Goal: Information Seeking & Learning: Learn about a topic

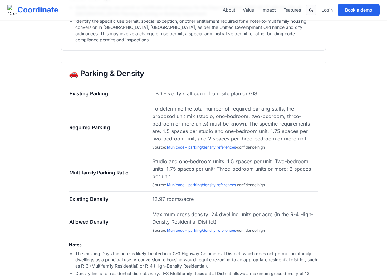
scroll to position [1122, 0]
click at [199, 145] on link "Municode – parking/density references" at bounding box center [201, 147] width 69 height 5
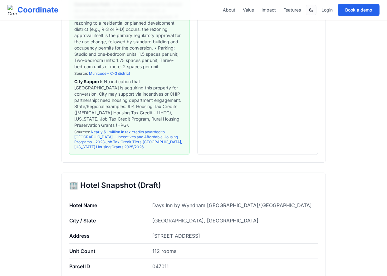
scroll to position [236, 0]
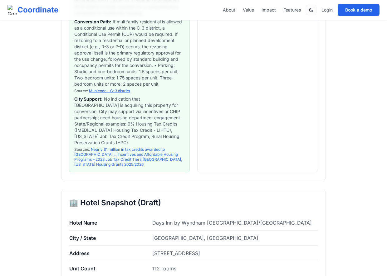
click at [126, 93] on link "Municode – C-3 district" at bounding box center [109, 91] width 41 height 5
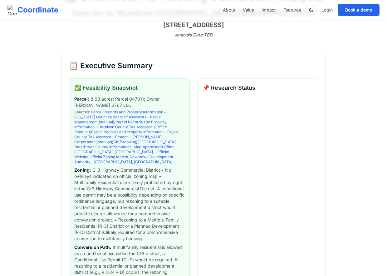
scroll to position [38, 0]
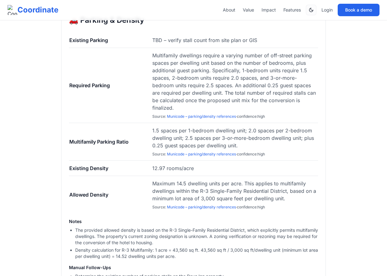
scroll to position [1283, 0]
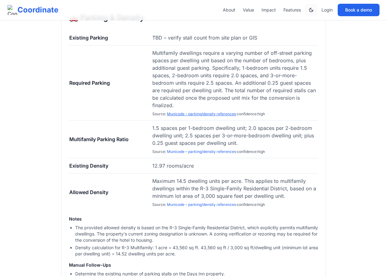
click at [184, 112] on link "Municode – parking/density references" at bounding box center [201, 114] width 69 height 5
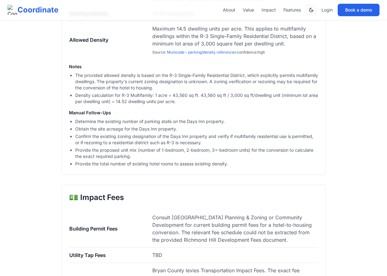
scroll to position [1436, 0]
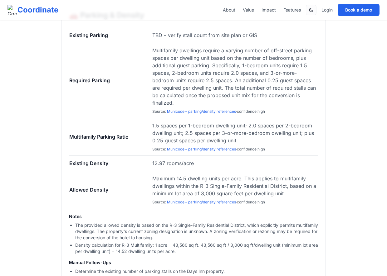
scroll to position [1246, 0]
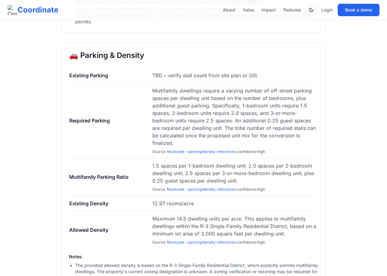
drag, startPoint x: 69, startPoint y: 30, endPoint x: 261, endPoint y: 252, distance: 294.1
click at [261, 258] on div "🚗 Parking & Density Existing Parking TBD – verify stall count from site plan or…" at bounding box center [193, 204] width 265 height 323
click at [260, 263] on li "The provided allowed density is based on the R-3 Single-Family Residential Dist…" at bounding box center [196, 272] width 243 height 19
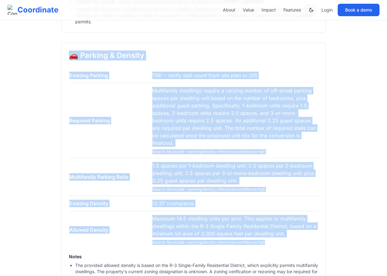
drag, startPoint x: 274, startPoint y: 212, endPoint x: 64, endPoint y: 32, distance: 277.4
click at [64, 43] on div "🚗 Parking & Density Existing Parking TBD – verify stall count from site plan or…" at bounding box center [193, 204] width 265 height 323
copy div "🚗 Parking & Density Existing Parking TBD – verify stall count from site plan or…"
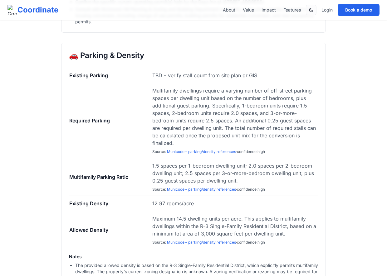
click at [224, 196] on td "12.97 rooms/acre" at bounding box center [235, 203] width 166 height 15
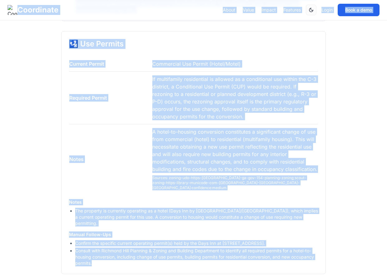
scroll to position [999, 0]
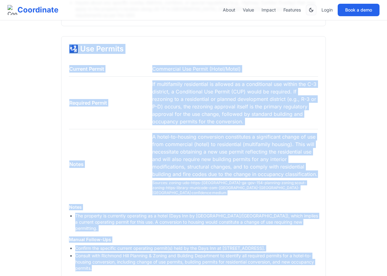
copy div "🛂 Use Permits Current Permit Commercial Use Permit (Hotel/Motel) Required Permi…"
drag, startPoint x: 101, startPoint y: 219, endPoint x: 70, endPoint y: 33, distance: 188.6
click at [70, 36] on div "🛂 Use Permits Current Permit Commercial Use Permit (Hotel/Motel) Required Permi…" at bounding box center [193, 157] width 265 height 243
click at [225, 177] on div "🛂 Use Permits Current Permit Commercial Use Permit (Hotel/Motel) Required Permi…" at bounding box center [193, 157] width 265 height 243
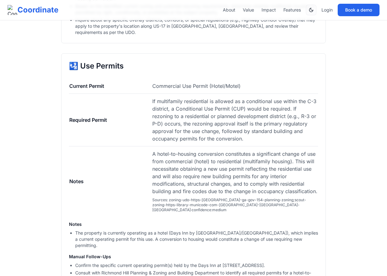
scroll to position [974, 0]
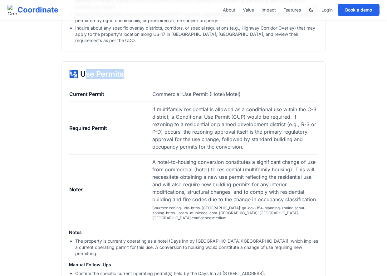
drag, startPoint x: 129, startPoint y: 57, endPoint x: 81, endPoint y: 56, distance: 48.4
click at [81, 69] on h2 "🛂 Use Permits" at bounding box center [193, 74] width 249 height 10
drag, startPoint x: 79, startPoint y: 56, endPoint x: 142, endPoint y: 56, distance: 62.7
click at [142, 69] on h2 "🛂 Use Permits" at bounding box center [193, 74] width 249 height 10
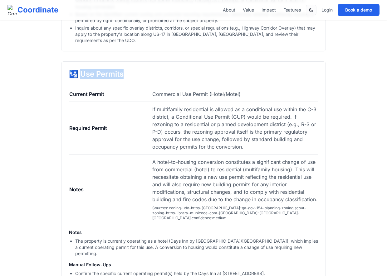
copy h2 "se Permits"
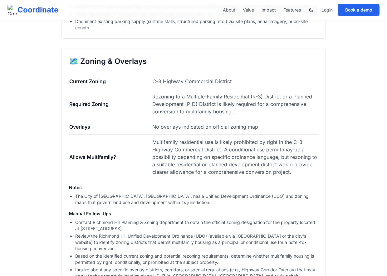
scroll to position [731, 0]
drag, startPoint x: 150, startPoint y: 47, endPoint x: 77, endPoint y: 48, distance: 73.3
click at [77, 57] on h2 "🗺️ Zoning & Overlays" at bounding box center [193, 62] width 249 height 10
copy h2 "Zoning & Overlays"
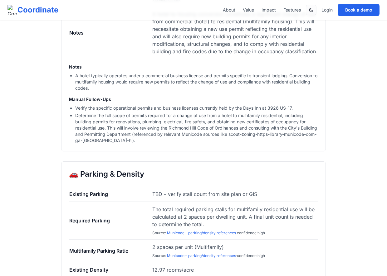
scroll to position [1287, 0]
click at [229, 231] on link "Municode – parking/density references" at bounding box center [201, 233] width 69 height 5
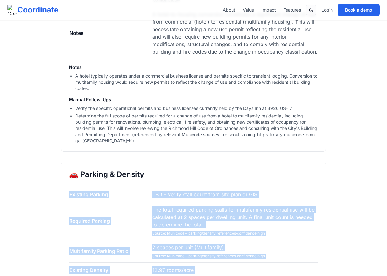
drag, startPoint x: 66, startPoint y: 155, endPoint x: 270, endPoint y: 245, distance: 223.3
copy tbody "Existing Parking TBD – verify stall count from site plan or GIS Required Parkin…"
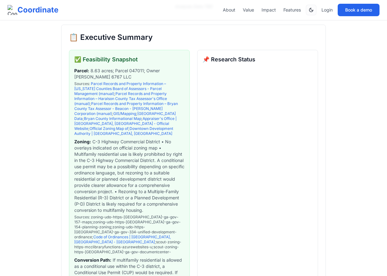
scroll to position [93, 0]
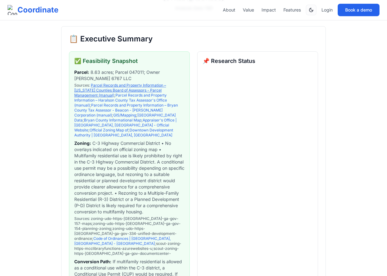
click at [120, 83] on link "Parcel Records and Property Information – [US_STATE] Counties Board of Assessor…" at bounding box center [120, 90] width 92 height 15
click at [136, 113] on link "GIS/Mapping" at bounding box center [124, 115] width 23 height 5
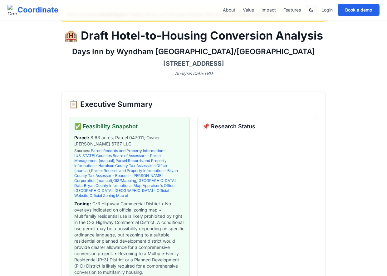
scroll to position [0, 0]
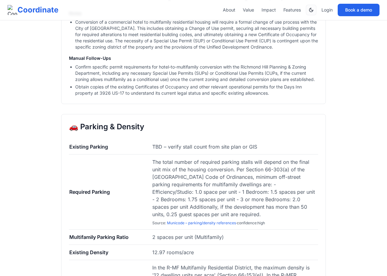
scroll to position [1174, 0]
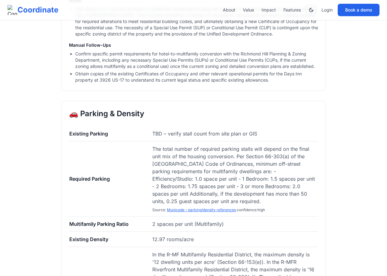
click at [200, 208] on link "Municode – parking/density references" at bounding box center [201, 210] width 69 height 5
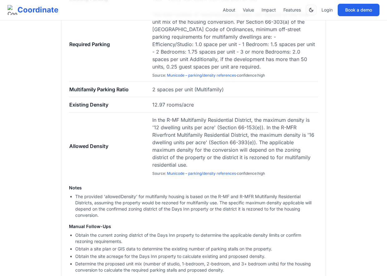
scroll to position [1311, 0]
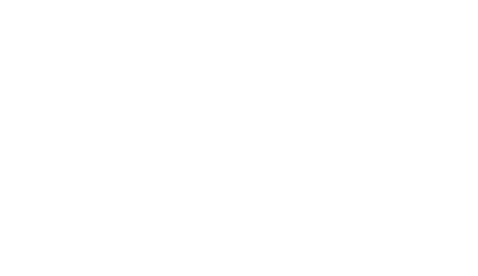
scroll to position [97, 0]
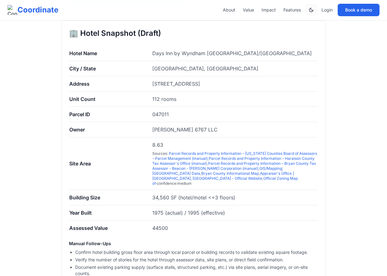
scroll to position [522, 0]
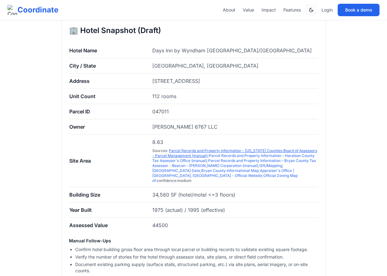
click at [197, 148] on link "Parcel Records and Property Information – Georgia Counties Board of Assessors -…" at bounding box center [234, 153] width 165 height 10
drag, startPoint x: 204, startPoint y: 151, endPoint x: 168, endPoint y: 145, distance: 36.8
click at [168, 148] on span "Sources : Parcel Records and Property Information – Georgia Counties Board of A…" at bounding box center [234, 165] width 165 height 35
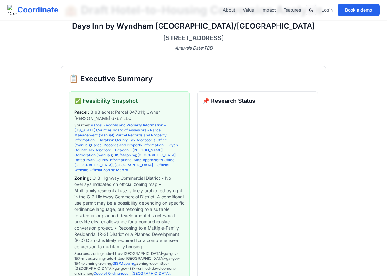
scroll to position [51, 0]
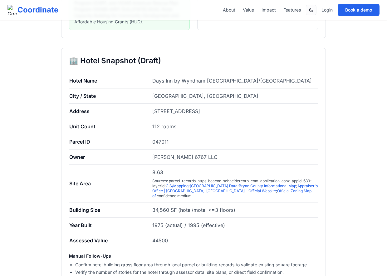
scroll to position [361, 0]
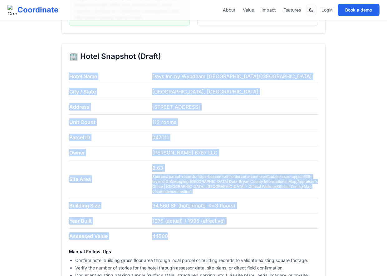
copy tbody "Hotel Name Days Inn by Wyndham Richmond Hill/Savannah City / State Richmond Hil…"
drag, startPoint x: 170, startPoint y: 240, endPoint x: 62, endPoint y: 241, distance: 107.6
click at [62, 241] on div "🏢 Hotel Snapshot (Draft) Hotel Name Days Inn by Wyndham Richmond Hill/Savannah …" at bounding box center [193, 168] width 265 height 249
click at [82, 240] on td "Assessed Value" at bounding box center [110, 236] width 83 height 15
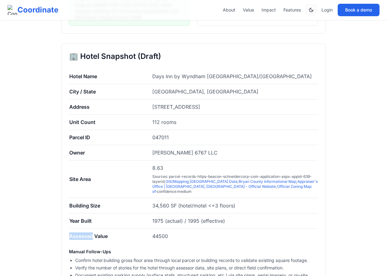
click at [82, 240] on td "Assessed Value" at bounding box center [110, 236] width 83 height 15
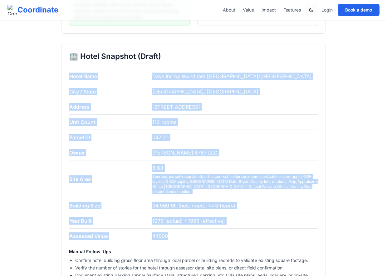
copy tbody "Hotel Name Days Inn by Wyndham Richmond Hill/Savannah City / State Richmond Hil…"
drag, startPoint x: 170, startPoint y: 237, endPoint x: 66, endPoint y: 237, distance: 103.9
click at [66, 237] on div "🏢 Hotel Snapshot (Draft) Hotel Name Days Inn by Wyndham Richmond Hill/Savannah …" at bounding box center [193, 168] width 265 height 249
click at [71, 239] on td "Assessed Value" at bounding box center [110, 236] width 83 height 15
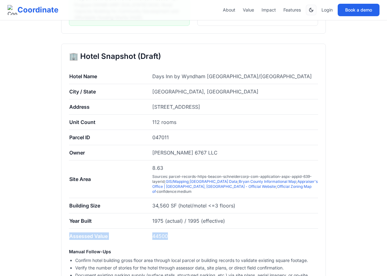
copy tr "Assessed Value 44500"
drag, startPoint x: 69, startPoint y: 239, endPoint x: 186, endPoint y: 240, distance: 117.0
click at [186, 240] on tr "Assessed Value 44500" at bounding box center [193, 236] width 249 height 15
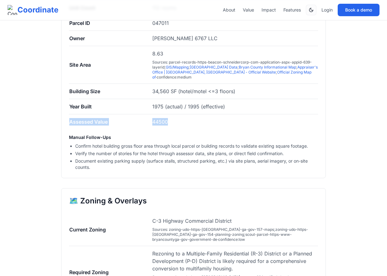
scroll to position [479, 0]
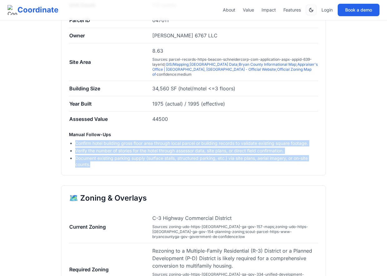
drag, startPoint x: 76, startPoint y: 148, endPoint x: 107, endPoint y: 173, distance: 39.5
click at [107, 173] on div "🏢 Hotel Snapshot (Draft) Hotel Name Days Inn by Wyndham Richmond Hill/Savannah …" at bounding box center [193, 50] width 265 height 249
copy ul "Confirm hotel building gross floor area through local parcel or building record…"
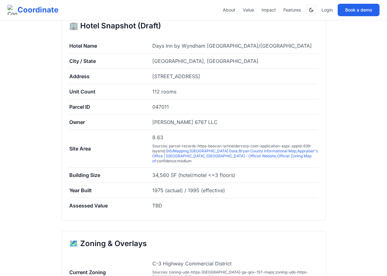
scroll to position [391, 0]
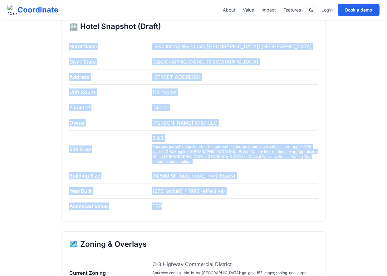
drag, startPoint x: 164, startPoint y: 210, endPoint x: 66, endPoint y: 210, distance: 98.3
click at [66, 210] on div "🏢 Hotel Snapshot (Draft) Hotel Name Days Inn by Wyndham Richmond Hill/Savannah …" at bounding box center [193, 118] width 265 height 208
copy tbody "Hotel Name Days Inn by Wyndham Richmond Hill/Savannah City / State Richmond Hil…"
click at [66, 210] on div "🏢 Hotel Snapshot (Draft) Hotel Name Days Inn by Wyndham Richmond Hill/Savannah …" at bounding box center [193, 118] width 265 height 208
drag, startPoint x: 66, startPoint y: 210, endPoint x: 168, endPoint y: 211, distance: 101.4
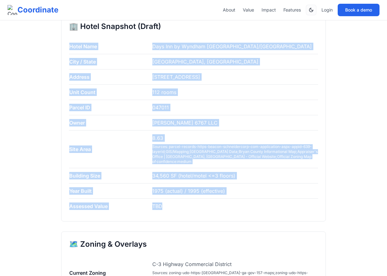
click at [168, 211] on div "🏢 Hotel Snapshot (Draft) Hotel Name Days Inn by Wyndham Richmond Hill/Savannah …" at bounding box center [193, 118] width 265 height 208
click at [168, 211] on td "TBD" at bounding box center [235, 206] width 166 height 15
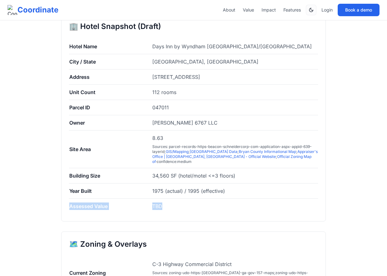
copy tr "Assessed Value TBD"
drag, startPoint x: 168, startPoint y: 211, endPoint x: 69, endPoint y: 208, distance: 98.9
click at [69, 208] on tr "Assessed Value TBD" at bounding box center [193, 206] width 249 height 15
click at [183, 154] on link "GIS/Mapping" at bounding box center [177, 151] width 23 height 5
click at [164, 110] on span "047011" at bounding box center [160, 107] width 17 height 6
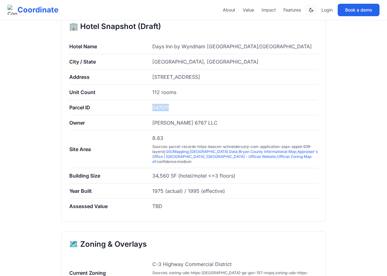
click at [164, 110] on span "047011" at bounding box center [160, 107] width 17 height 6
copy span "047011"
drag, startPoint x: 182, startPoint y: 82, endPoint x: 247, endPoint y: 84, distance: 65.2
click at [247, 84] on td "3926 US-17, Richmond Hill, GA 31324" at bounding box center [235, 77] width 166 height 15
copy span "Richmond Hill, GA 31324"
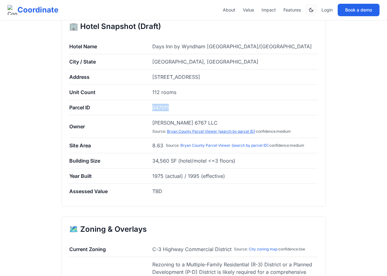
click at [198, 134] on link "Bryan County Parcel Viewer (search by parcel ID)" at bounding box center [211, 131] width 88 height 5
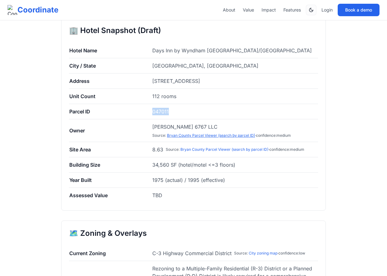
scroll to position [386, 0]
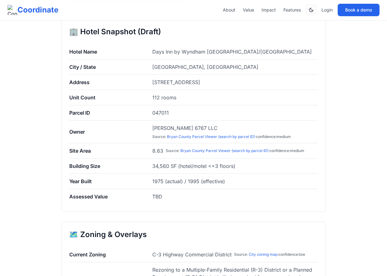
click at [231, 115] on td "047011" at bounding box center [235, 112] width 166 height 15
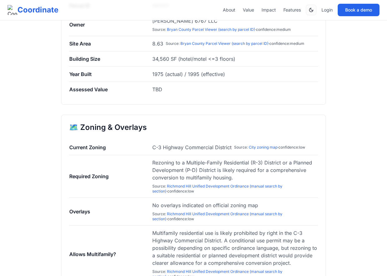
click at [266, 151] on td "C-3 Highway Commercial District Source : City zoning map · confidence: low" at bounding box center [235, 147] width 166 height 15
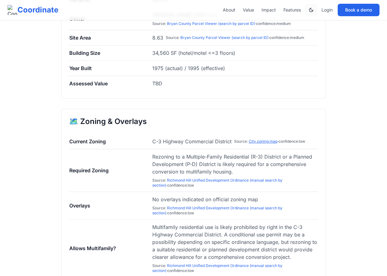
click at [258, 144] on link "City zoning map" at bounding box center [263, 141] width 29 height 5
drag, startPoint x: 249, startPoint y: 146, endPoint x: 329, endPoint y: 2, distance: 164.2
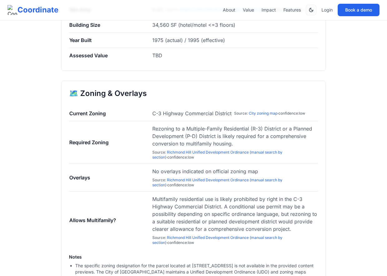
scroll to position [546, 0]
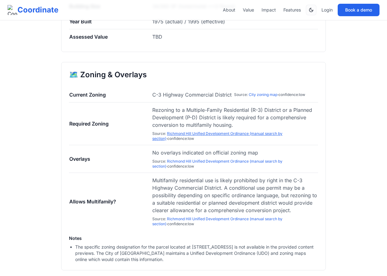
click at [222, 139] on link "Richmond Hill Unified Development Ordinance (manual search by section)" at bounding box center [217, 136] width 130 height 10
click at [221, 165] on link "Richmond Hill Unified Development Ordinance (manual search by section)" at bounding box center [217, 164] width 130 height 10
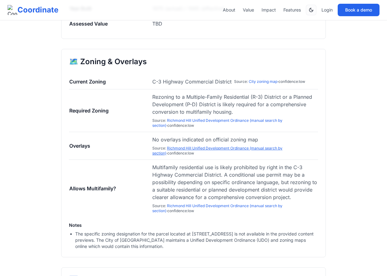
scroll to position [565, 0]
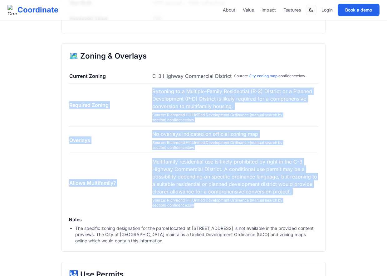
drag, startPoint x: 148, startPoint y: 92, endPoint x: 240, endPoint y: 211, distance: 150.1
click at [240, 211] on tbody "Current Zoning C-3 Highway Commercial District Source : City zoning map · confi…" at bounding box center [193, 140] width 249 height 143
click at [158, 154] on td "No overlays indicated on official zoning map Source : Richmond Hill Unified Dev…" at bounding box center [235, 141] width 166 height 28
drag, startPoint x: 193, startPoint y: 211, endPoint x: 73, endPoint y: 114, distance: 155.1
click at [73, 114] on tbody "Current Zoning C-3 Highway Commercial District Source : City zoning map · confi…" at bounding box center [193, 140] width 249 height 143
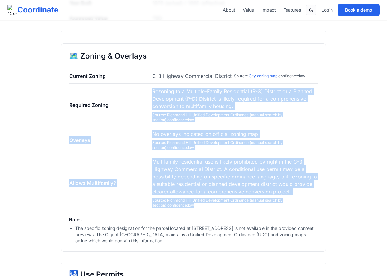
click at [124, 173] on td "Allows Multifamily?" at bounding box center [110, 183] width 83 height 58
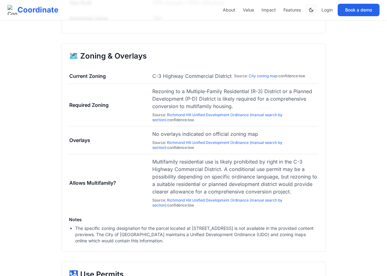
drag, startPoint x: 182, startPoint y: 245, endPoint x: 72, endPoint y: 99, distance: 183.3
click at [72, 99] on div "🗺️ Zoning & Overlays Current Zoning C-3 Highway Commercial District Source : Ci…" at bounding box center [193, 147] width 265 height 209
copy div "Required Zoning Rezoning to a Multiple-Family Residential (R-3) District or a P…"
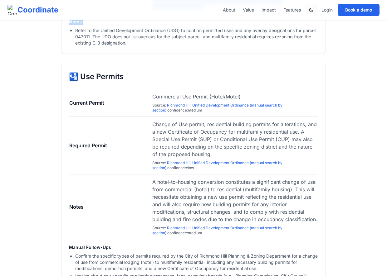
scroll to position [765, 0]
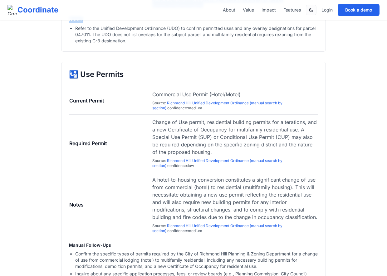
click at [214, 105] on link "Richmond Hill Unified Development Ordinance (manual search by section)" at bounding box center [217, 106] width 130 height 10
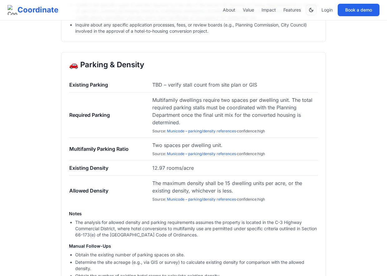
scroll to position [1014, 0]
click at [221, 133] on link "Municode – parking/density references" at bounding box center [201, 131] width 69 height 5
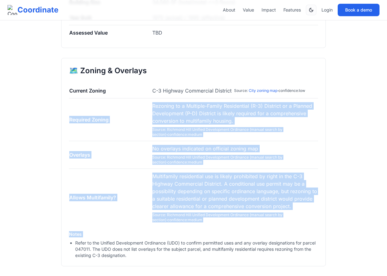
scroll to position [537, 0]
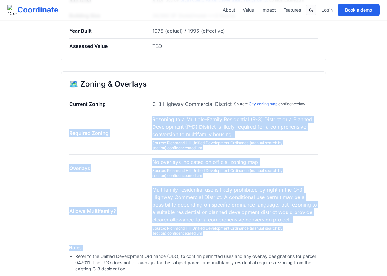
click at [126, 129] on td "Required Zoning" at bounding box center [110, 133] width 83 height 43
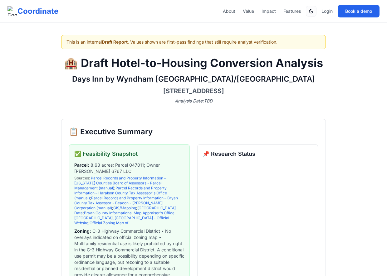
click at [146, 96] on div "Days Inn by Wyndham Richmond Hill/Savannah 3926 US-17, Richmond Hill, GA 31324 …" at bounding box center [193, 89] width 265 height 30
click at [118, 177] on link "Parcel Records and Property Information – Georgia Counties Board of Assessors -…" at bounding box center [120, 183] width 92 height 15
drag, startPoint x: 184, startPoint y: 184, endPoint x: 90, endPoint y: 179, distance: 94.0
copy span "Parcel Records and Property Information – Georgia Counties Board of Assessors -…"
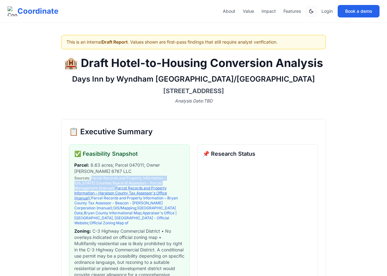
click at [120, 191] on link "Parcel Records and Property Information – Haralson County Tax Assessor's Office…" at bounding box center [120, 193] width 93 height 15
drag, startPoint x: 129, startPoint y: 193, endPoint x: 73, endPoint y: 189, distance: 56.6
copy link "Parcel Records and Property Information – Haralson County Tax Assessor's Office…"
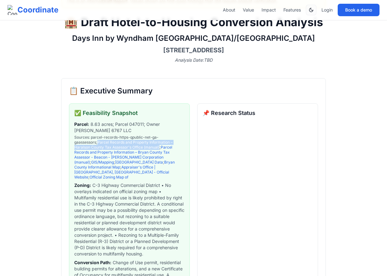
scroll to position [101, 0]
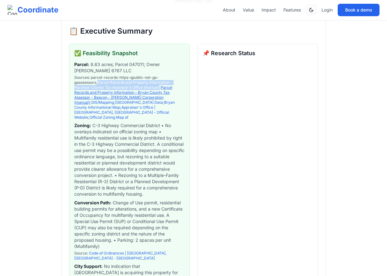
click at [142, 86] on link "Parcel Records and Property Information – Bryan County Tax Assessor - Beacon - …" at bounding box center [123, 95] width 98 height 20
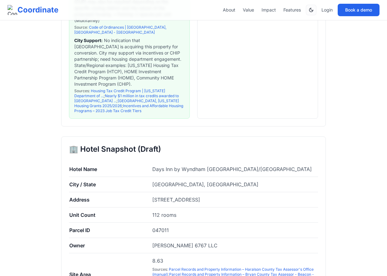
scroll to position [330, 0]
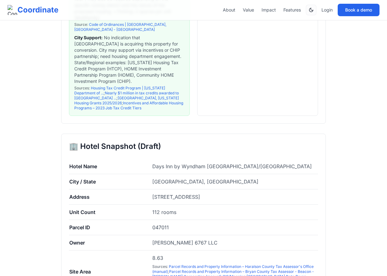
click at [164, 225] on span "047011" at bounding box center [160, 228] width 17 height 6
copy span "047011"
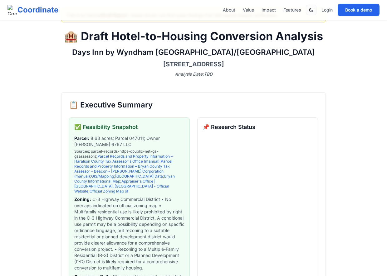
scroll to position [29, 0]
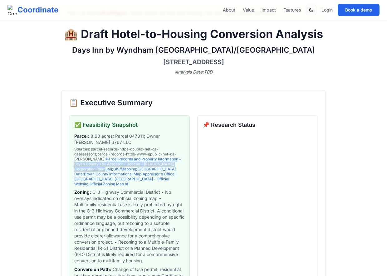
drag, startPoint x: 131, startPoint y: 169, endPoint x: 137, endPoint y: 160, distance: 11.4
click at [137, 160] on span "Parcel Records and Property Information – Bryan County Tax Assessor - Beacon - …" at bounding box center [127, 164] width 107 height 15
copy link "Bryan County Tax Assessor - Beacon - Schneider Corporation (manual)"
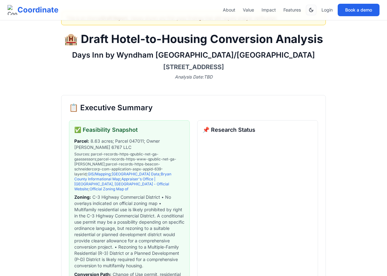
scroll to position [35, 0]
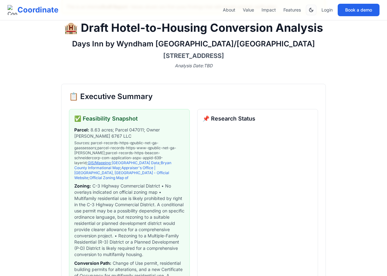
click at [110, 161] on link "GIS/Mapping" at bounding box center [99, 163] width 23 height 5
drag, startPoint x: 104, startPoint y: 157, endPoint x: 89, endPoint y: 151, distance: 15.9
click at [89, 151] on span "parcel-records-https-beacon-schneidercorp-com-application-aspx-appid-639-layeri…" at bounding box center [118, 158] width 89 height 15
copy span "https-beacon-schneidercorp-com-application-aspx-appid-639-layeri"
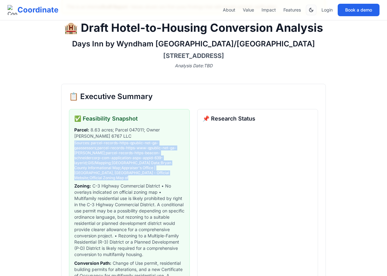
drag, startPoint x: 75, startPoint y: 142, endPoint x: 182, endPoint y: 169, distance: 110.3
click at [182, 169] on span "Sources : parcel-records-https-qpublic-net-ga-gaassessors ; parcel-records-http…" at bounding box center [129, 161] width 110 height 40
click at [179, 166] on span "Sources : parcel-records-https-qpublic-net-ga-gaassessors ; parcel-records-http…" at bounding box center [129, 161] width 110 height 40
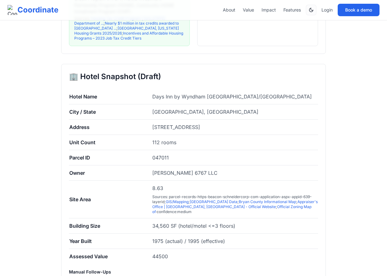
scroll to position [397, 0]
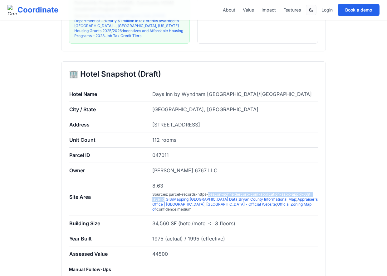
drag, startPoint x: 164, startPoint y: 189, endPoint x: 208, endPoint y: 185, distance: 43.9
click at [208, 192] on span "parcel-records-https-beacon-schneidercorp-com-application-aspx-appid-639-layeri…" at bounding box center [231, 197] width 159 height 10
copy span "beacon-schneidercorp-com-application-aspx-appid-639-layerid"
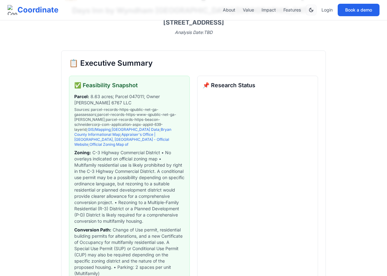
scroll to position [67, 0]
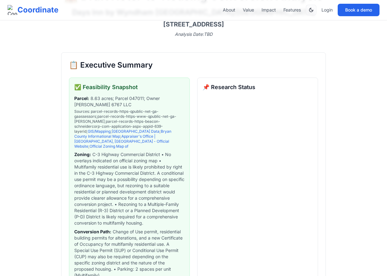
click at [74, 111] on span "Sources : parcel-records-https-qpublic-net-ga-gaassessors ; parcel-records-http…" at bounding box center [129, 129] width 110 height 40
click at [121, 132] on link "Bryan County Informational Map" at bounding box center [122, 134] width 97 height 10
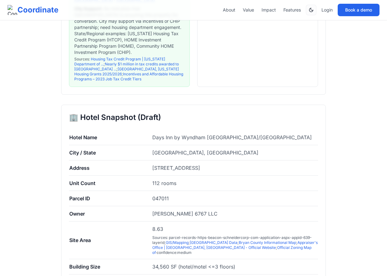
scroll to position [355, 0]
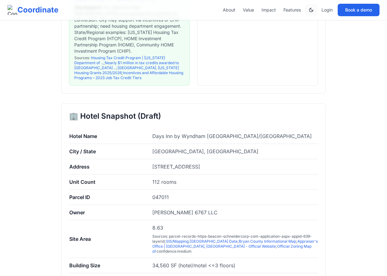
click at [164, 194] on span "047011" at bounding box center [160, 197] width 17 height 6
copy span "047011"
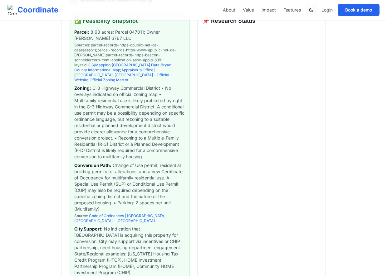
scroll to position [134, 0]
click at [137, 213] on link "Code of Ordinances | Richmond Hill, GA - Municode Library" at bounding box center [120, 218] width 92 height 10
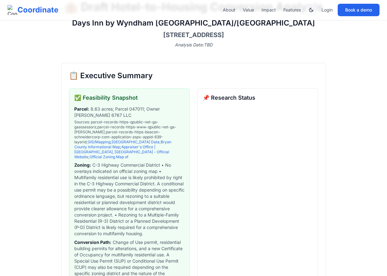
scroll to position [38, 0]
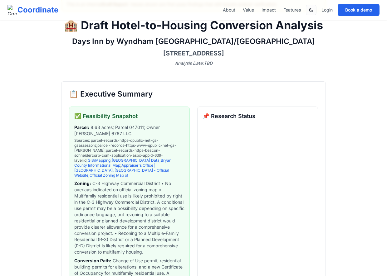
click at [148, 118] on h3 "✅ Feasibility Snapshot" at bounding box center [129, 116] width 110 height 9
copy h2 "Executive Summary"
drag, startPoint x: 158, startPoint y: 97, endPoint x: 74, endPoint y: 95, distance: 83.9
click at [74, 95] on h2 "📋 Executive Summary" at bounding box center [193, 94] width 249 height 10
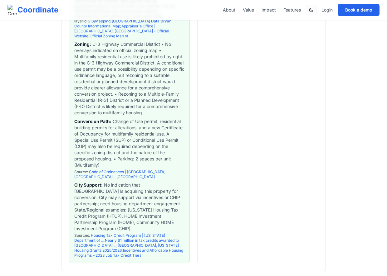
scroll to position [178, 0]
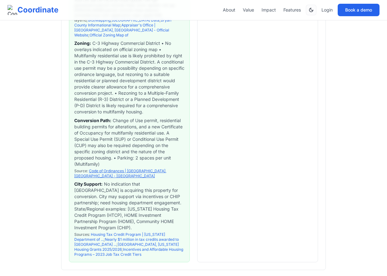
click at [99, 169] on link "Code of Ordinances | Richmond Hill, GA - Municode Library" at bounding box center [120, 174] width 92 height 10
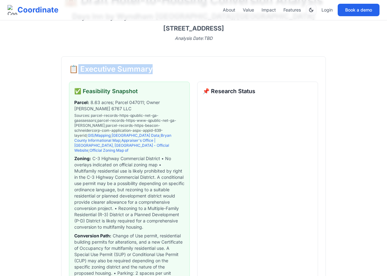
scroll to position [62, 0]
click at [138, 91] on h3 "✅ Feasibility Snapshot" at bounding box center [129, 91] width 110 height 9
copy div "Executive Summary ✅ Feasibility Snapshot"
drag, startPoint x: 138, startPoint y: 91, endPoint x: 75, endPoint y: 69, distance: 67.7
click at [75, 69] on div "📋 Executive Summary ✅ Feasibility Snapshot Parcel : 8.63 acres; Parcel 047011; …" at bounding box center [193, 221] width 265 height 329
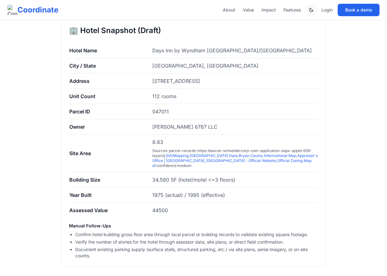
scroll to position [366, 0]
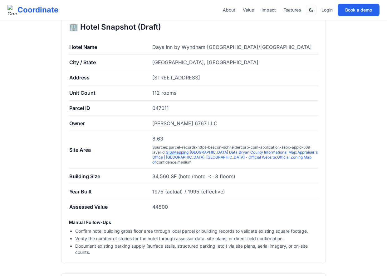
click at [172, 155] on link "GIS/Mapping" at bounding box center [177, 152] width 23 height 5
click at [196, 160] on link "Appraiser's Office | Richmond Hill, GA - Official Website" at bounding box center [234, 155] width 165 height 10
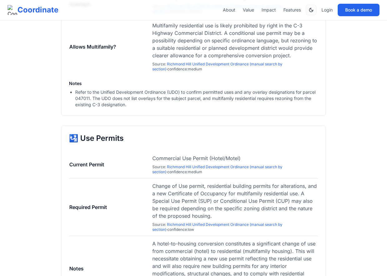
scroll to position [701, 0]
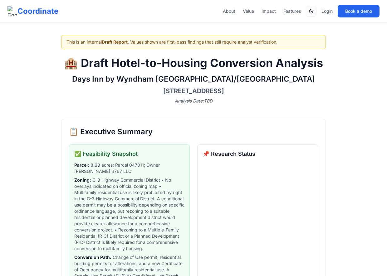
scroll to position [691, 0]
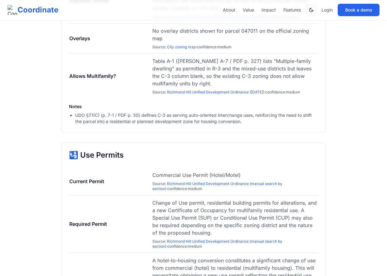
scroll to position [648, 0]
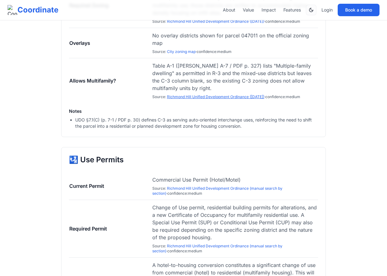
click at [194, 99] on link "Richmond Hill Unified Development Ordinance ([DATE])" at bounding box center [215, 97] width 97 height 5
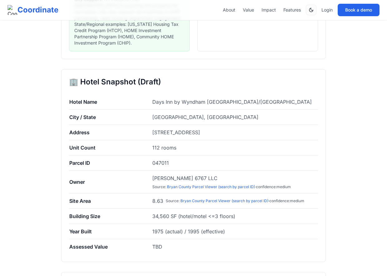
scroll to position [317, 0]
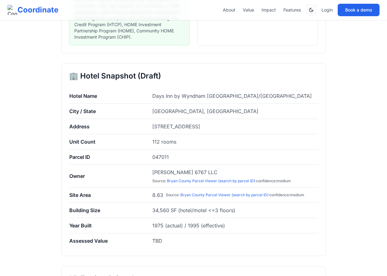
click at [161, 158] on td "047011" at bounding box center [235, 157] width 166 height 15
copy span "047011"
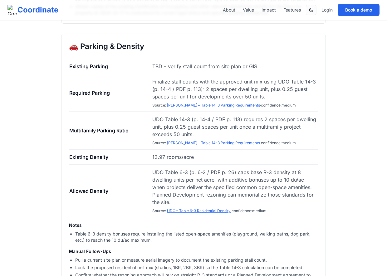
scroll to position [1033, 0]
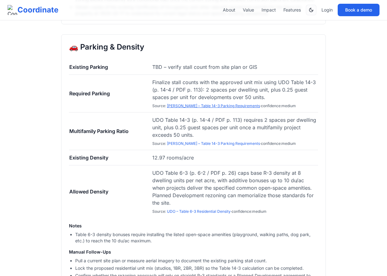
click at [213, 108] on link "UDO – Table 14-3 Parking Requirements" at bounding box center [213, 106] width 93 height 5
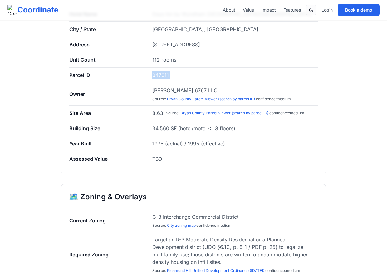
scroll to position [398, 0]
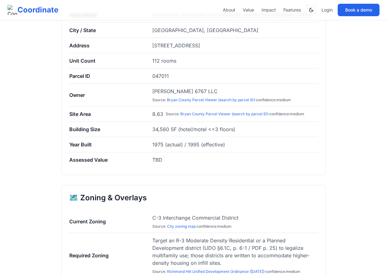
click at [169, 113] on td "8.63 Source : Bryan County Parcel Viewer (search by parcel ID) · confidence: me…" at bounding box center [235, 114] width 166 height 15
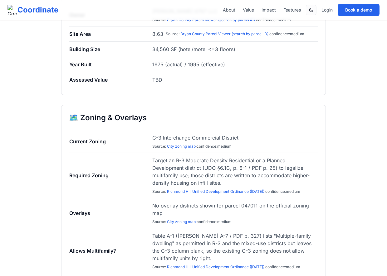
scroll to position [483, 0]
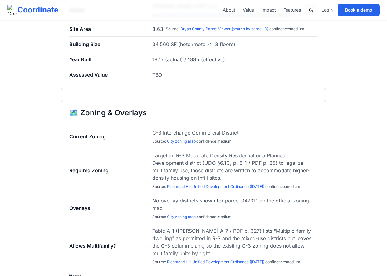
drag, startPoint x: 198, startPoint y: 145, endPoint x: 251, endPoint y: 145, distance: 52.4
click at [252, 144] on span "C-3 Interchange Commercial District Source : City zoning map · confidence: medi…" at bounding box center [234, 136] width 165 height 15
click at [239, 144] on span "C-3 Interchange Commercial District Source : City zoning map · confidence: medi…" at bounding box center [234, 136] width 165 height 15
copy span "confidence: medium"
drag, startPoint x: 239, startPoint y: 144, endPoint x: 200, endPoint y: 145, distance: 39.0
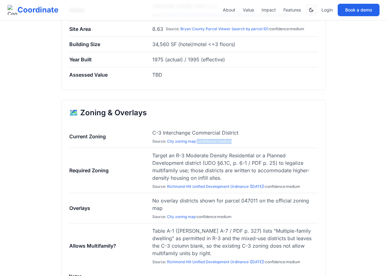
click at [200, 144] on span "C-3 Interchange Commercial District Source : City zoning map · confidence: medi…" at bounding box center [234, 136] width 165 height 15
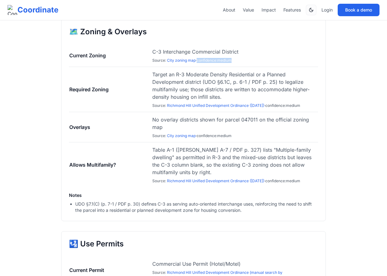
scroll to position [556, 0]
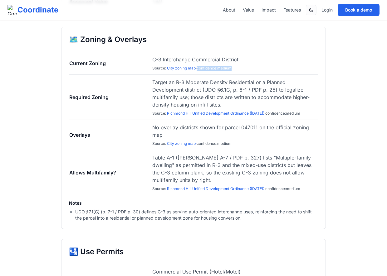
click at [284, 150] on td "Table A-1 (UDO p. A-7 / PDF p. 327) lists "Multiple-family dwelling" as permitt…" at bounding box center [235, 172] width 166 height 45
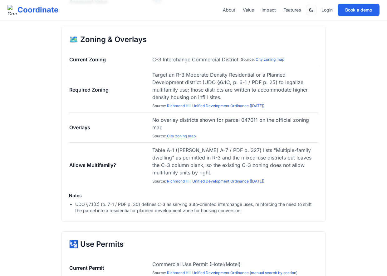
click at [181, 134] on link "City zoning map" at bounding box center [181, 136] width 29 height 5
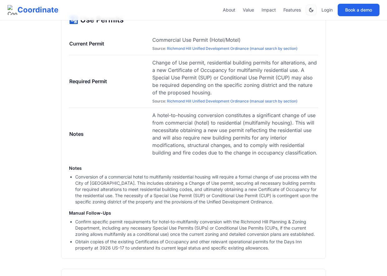
scroll to position [781, 0]
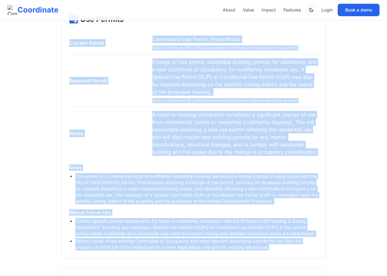
drag, startPoint x: 277, startPoint y: 246, endPoint x: 70, endPoint y: 36, distance: 294.9
click at [70, 36] on div "🛂 Use Permits Current Permit Commercial Use Permit (Hotel/Motel) Source : Richm…" at bounding box center [193, 133] width 265 height 252
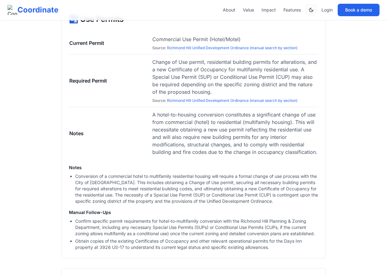
click at [146, 129] on td "Notes" at bounding box center [110, 133] width 83 height 53
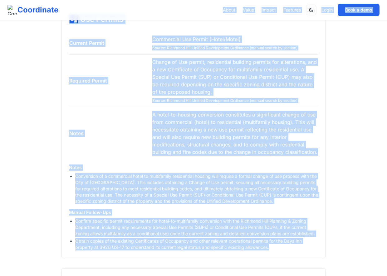
drag, startPoint x: 270, startPoint y: 242, endPoint x: 54, endPoint y: 17, distance: 311.7
copy div "About Value Impact Features Login Book a demo This is an internal Draft Report …"
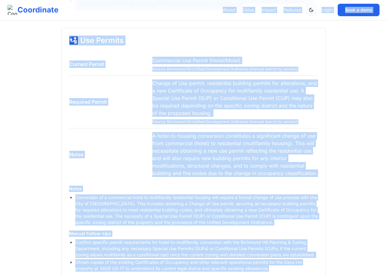
scroll to position [759, 0]
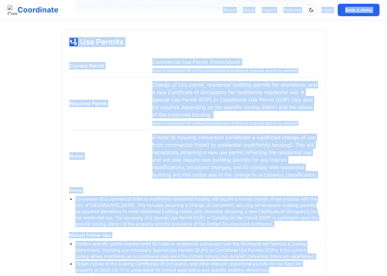
click at [101, 80] on td "Required Permit" at bounding box center [110, 103] width 83 height 53
drag, startPoint x: 78, startPoint y: 36, endPoint x: 279, endPoint y: 267, distance: 306.2
click at [279, 268] on div "🛂 Use Permits Current Permit Commercial Use Permit (Hotel/Motel) Source : Richm…" at bounding box center [193, 155] width 265 height 252
copy div "se Permits Current Permit Commercial Use Permit (Hotel/Motel) Source : Richmond…"
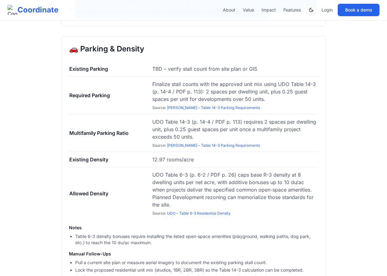
scroll to position [1017, 0]
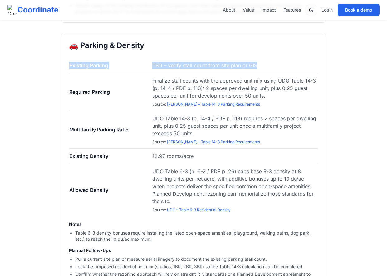
drag, startPoint x: 262, startPoint y: 59, endPoint x: 65, endPoint y: 60, distance: 197.1
click at [65, 60] on div "🚗 Parking & Density Existing Parking TBD – verify stall count from site plan or…" at bounding box center [193, 162] width 265 height 259
copy tbody "Existing Parking TBD – verify stall count from site plan or GIS"
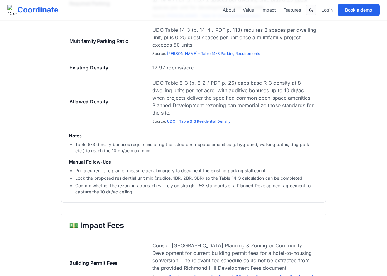
scroll to position [1083, 0]
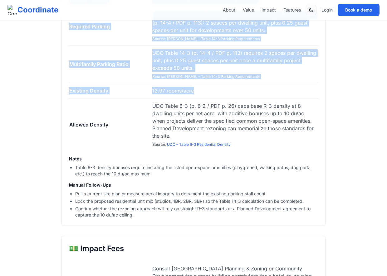
drag, startPoint x: 197, startPoint y: 84, endPoint x: 56, endPoint y: 86, distance: 140.4
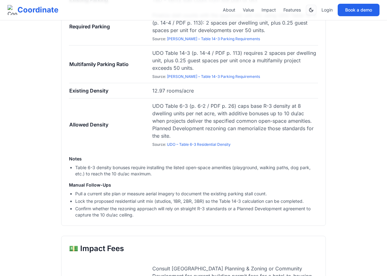
click at [74, 88] on td "Existing Density" at bounding box center [110, 90] width 83 height 15
click at [80, 85] on td "Existing Density" at bounding box center [110, 90] width 83 height 15
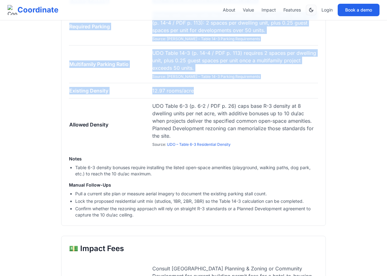
copy tbody "Existing Parking TBD – verify stall count from site plan or GIS Required Parkin…"
drag, startPoint x: 197, startPoint y: 85, endPoint x: 66, endPoint y: 88, distance: 131.4
click at [66, 88] on div "🚗 Parking & Density Existing Parking TBD – verify stall count from site plan or…" at bounding box center [193, 96] width 265 height 259
click at [72, 88] on td "Existing Density" at bounding box center [110, 90] width 83 height 15
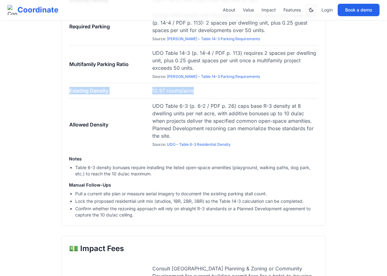
drag, startPoint x: 69, startPoint y: 87, endPoint x: 215, endPoint y: 86, distance: 146.0
click at [215, 86] on tr "Existing Density 12.97 rooms/acre" at bounding box center [193, 90] width 249 height 15
copy tr "Existing Density 12.97 rooms/acre"
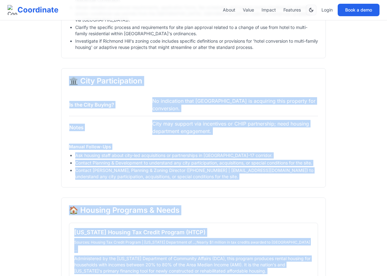
scroll to position [1872, 0]
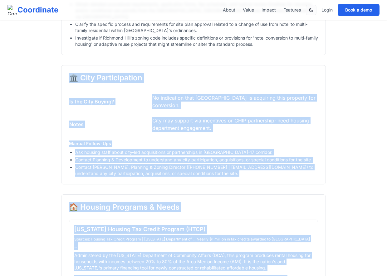
drag, startPoint x: 66, startPoint y: 66, endPoint x: 198, endPoint y: 273, distance: 245.5
copy div "🏛️ City Participation Is the City Buying? No indication that Richmond Hill is a…"
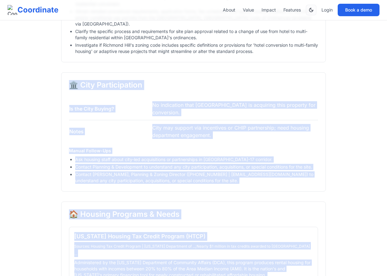
scroll to position [1880, 0]
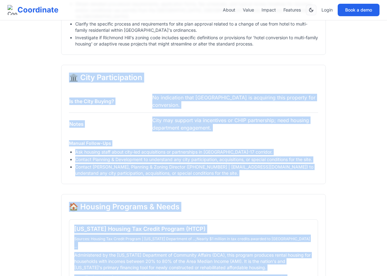
copy div "🏛️ City Participation Is the City Buying? No indication that Richmond Hill is a…"
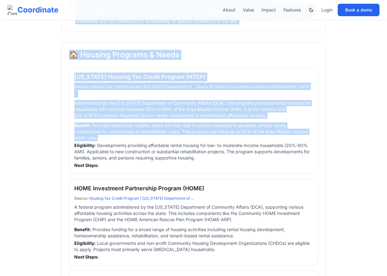
scroll to position [2032, 0]
click at [107, 50] on h2 "🏠 Housing Programs & Needs" at bounding box center [193, 55] width 249 height 10
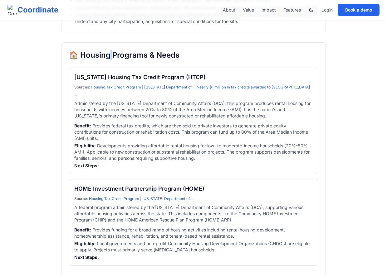
click at [107, 50] on h2 "🏠 Housing Programs & Needs" at bounding box center [193, 55] width 249 height 10
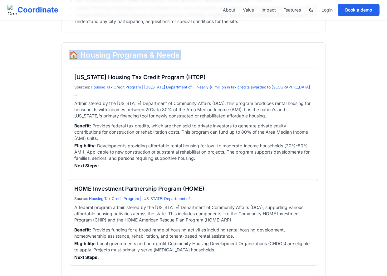
click at [107, 50] on h2 "🏠 Housing Programs & Needs" at bounding box center [193, 55] width 249 height 10
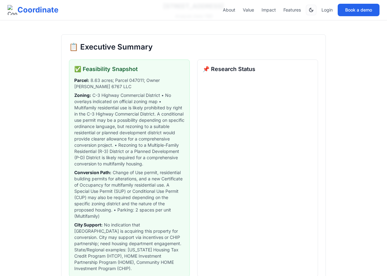
scroll to position [85, 0]
copy h3 "Feasibility Snapshot"
drag, startPoint x: 140, startPoint y: 68, endPoint x: 79, endPoint y: 68, distance: 60.8
click at [79, 68] on h3 "✅ Feasibility Snapshot" at bounding box center [129, 69] width 110 height 9
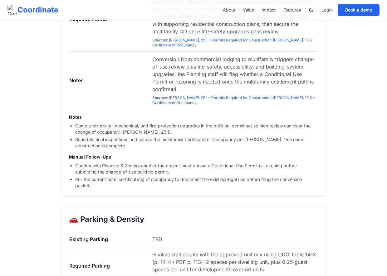
scroll to position [855, 0]
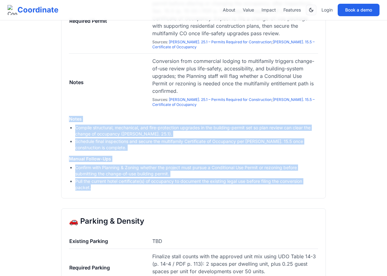
drag, startPoint x: 118, startPoint y: 184, endPoint x: 63, endPoint y: 109, distance: 93.3
click at [63, 109] on div "🛂 Use Permits Current Permit Hotel/motel use operating under the existing C-3 i…" at bounding box center [193, 66] width 265 height 266
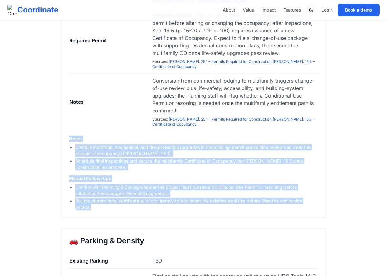
scroll to position [834, 0]
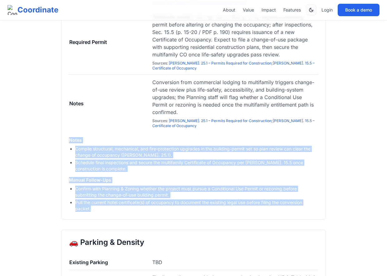
click at [270, 147] on li "Compile structural, mechanical, and fire-protection upgrades in the building-pe…" at bounding box center [196, 152] width 243 height 12
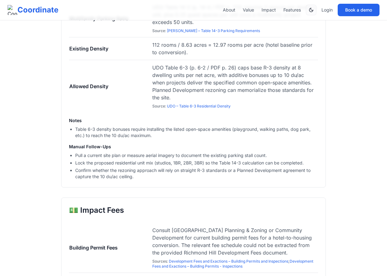
scroll to position [1075, 0]
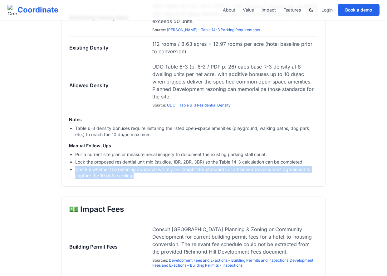
drag, startPoint x: 135, startPoint y: 160, endPoint x: 75, endPoint y: 151, distance: 60.6
click at [75, 167] on li "Confirm whether the rezoning approach will rely on straight R-3 standards or a …" at bounding box center [196, 173] width 243 height 12
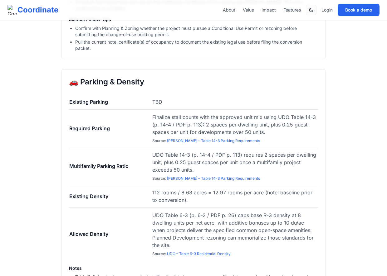
scroll to position [923, 0]
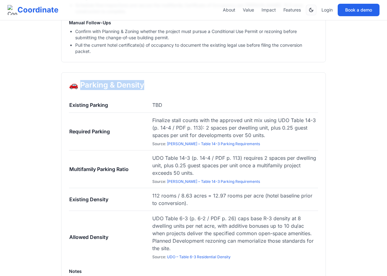
drag, startPoint x: 142, startPoint y: 67, endPoint x: 77, endPoint y: 69, distance: 64.9
click at [77, 80] on h2 "🚗 Parking & Density" at bounding box center [193, 85] width 249 height 10
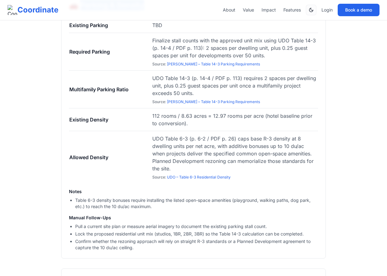
scroll to position [877, 0]
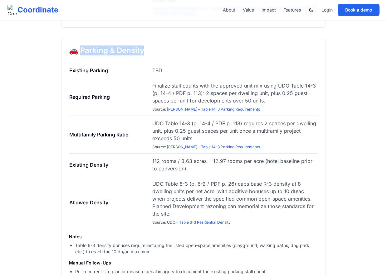
click at [124, 46] on h2 "🚗 Parking & Density" at bounding box center [193, 51] width 249 height 10
drag, startPoint x: 144, startPoint y: 35, endPoint x: 76, endPoint y: 33, distance: 68.0
click at [77, 46] on h2 "🚗 Parking & Density" at bounding box center [193, 51] width 249 height 10
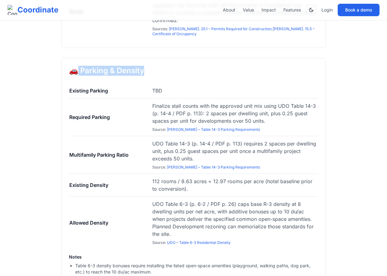
scroll to position [856, 0]
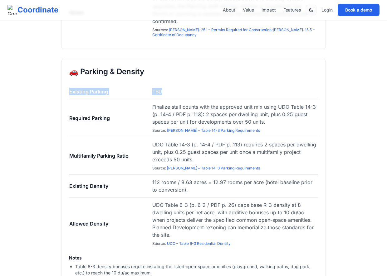
drag, startPoint x: 169, startPoint y: 74, endPoint x: 67, endPoint y: 75, distance: 102.0
click at [67, 75] on div "🚗 Parking & Density Existing Parking TBD Required Parking Finalize stall counts…" at bounding box center [193, 192] width 265 height 266
drag, startPoint x: 116, startPoint y: 168, endPoint x: 70, endPoint y: 172, distance: 46.6
click at [70, 175] on td "Existing Density" at bounding box center [110, 186] width 83 height 23
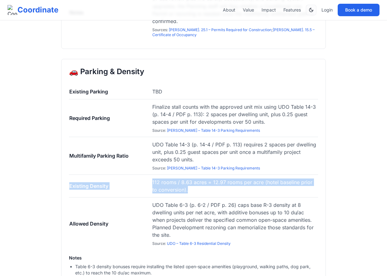
drag, startPoint x: 188, startPoint y: 173, endPoint x: 148, endPoint y: 162, distance: 40.9
click at [148, 175] on tr "Existing Density 112 rooms / 8.63 acres = 12.97 rooms per acre (hotel baseline …" at bounding box center [193, 186] width 249 height 23
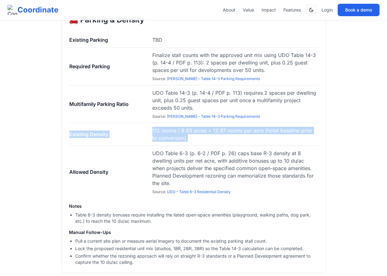
scroll to position [909, 0]
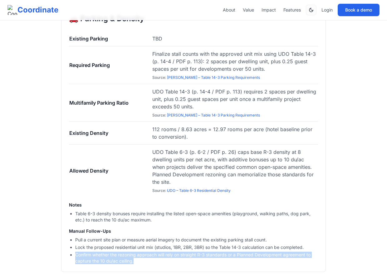
drag, startPoint x: 133, startPoint y: 244, endPoint x: 75, endPoint y: 237, distance: 57.8
click at [75, 252] on li "Confirm whether the rezoning approach will rely on straight R-3 standards or a …" at bounding box center [196, 258] width 243 height 12
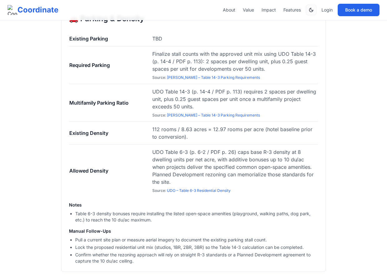
click at [134, 245] on li "Lock the proposed residential unit mix (studios, 1BR, 2BR, 3BR) so the Table 14…" at bounding box center [196, 248] width 243 height 6
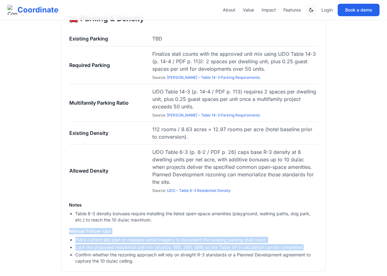
drag, startPoint x: 308, startPoint y: 230, endPoint x: 62, endPoint y: 213, distance: 246.1
click at [62, 213] on div "🚗 Parking & Density Existing Parking TBD Required Parking Finalize stall counts…" at bounding box center [193, 139] width 265 height 266
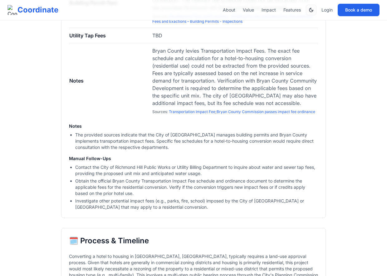
scroll to position [1164, 0]
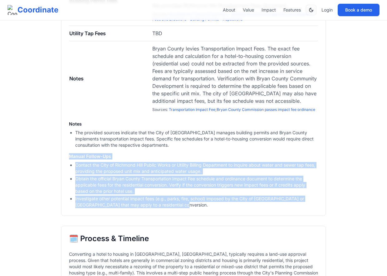
drag, startPoint x: 163, startPoint y: 193, endPoint x: 65, endPoint y: 140, distance: 111.9
click at [65, 140] on div "💵 Impact Fees Building Permit Fees Consult Richmond Hill Planning & Zoning or C…" at bounding box center [193, 83] width 265 height 266
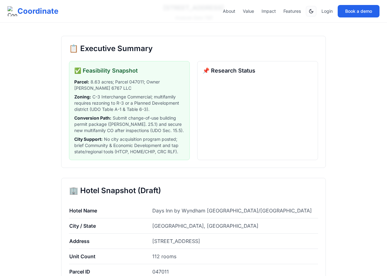
scroll to position [0, 0]
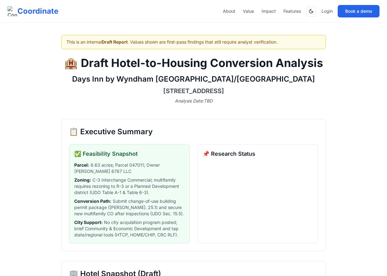
click at [178, 100] on p "Analysis Date: TBD" at bounding box center [193, 101] width 265 height 6
drag, startPoint x: 173, startPoint y: 100, endPoint x: 201, endPoint y: 102, distance: 28.4
click at [201, 102] on p "Analysis Date: TBD" at bounding box center [193, 101] width 265 height 6
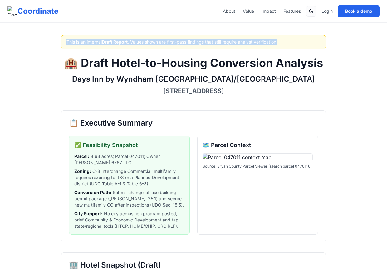
drag, startPoint x: 282, startPoint y: 40, endPoint x: 62, endPoint y: 44, distance: 219.9
click at [62, 44] on div "This is an internal Draft Report . Values shown are first-pass findings that st…" at bounding box center [193, 42] width 265 height 14
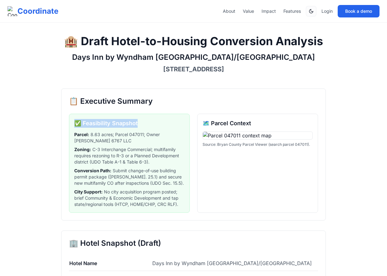
drag, startPoint x: 138, startPoint y: 122, endPoint x: 71, endPoint y: 124, distance: 66.2
click at [71, 124] on div "✅ Feasibility Snapshot Parcel : 8.63 acres; Parcel 047011; Owner SAIDHAN 6767 L…" at bounding box center [129, 163] width 121 height 99
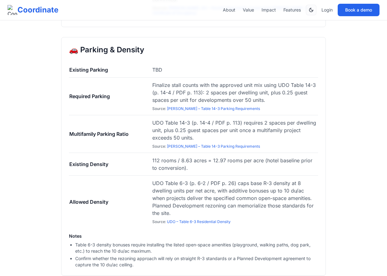
scroll to position [807, 0]
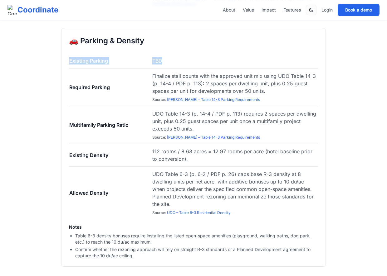
drag, startPoint x: 168, startPoint y: 78, endPoint x: 69, endPoint y: 80, distance: 98.9
click at [69, 69] on tr "Existing Parking TBD" at bounding box center [193, 60] width 249 height 15
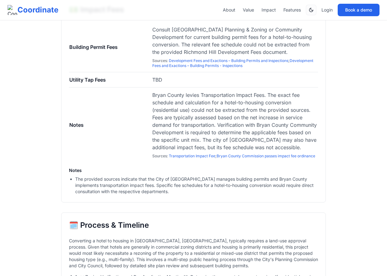
scroll to position [1089, 0]
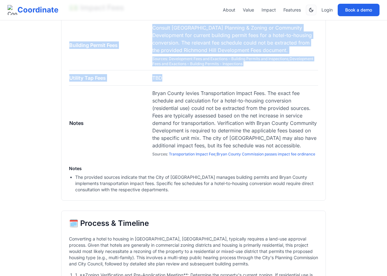
drag, startPoint x: 170, startPoint y: 95, endPoint x: 64, endPoint y: 94, distance: 106.1
click at [64, 94] on div "💵 Impact Fees Building Permit Fees Consult Richmond Hill Planning & Zoning or C…" at bounding box center [193, 98] width 265 height 206
click at [70, 86] on td "Utility Tap Fees" at bounding box center [110, 77] width 83 height 15
drag, startPoint x: 68, startPoint y: 95, endPoint x: 179, endPoint y: 96, distance: 111.4
click at [180, 96] on div "💵 Impact Fees Building Permit Fees Consult Richmond Hill Planning & Zoning or C…" at bounding box center [193, 98] width 265 height 206
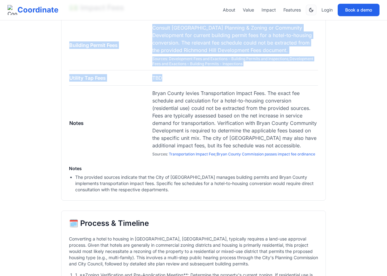
click at [179, 86] on td "TBD" at bounding box center [235, 77] width 166 height 15
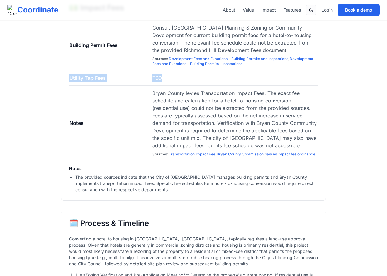
drag, startPoint x: 174, startPoint y: 94, endPoint x: 70, endPoint y: 94, distance: 103.9
click at [70, 86] on tr "Utility Tap Fees TBD" at bounding box center [193, 77] width 249 height 15
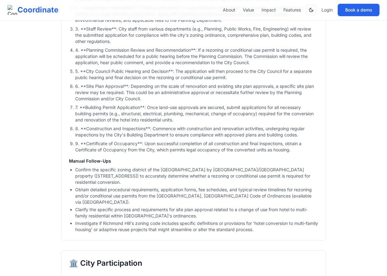
scroll to position [1379, 0]
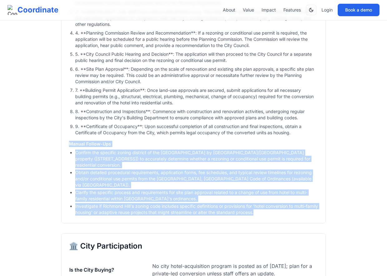
drag, startPoint x: 269, startPoint y: 223, endPoint x: 70, endPoint y: 160, distance: 209.3
click at [70, 160] on div "Manual Follow-Ups Confirm the specific zoning district of the Days Inn by Wyndh…" at bounding box center [193, 178] width 249 height 75
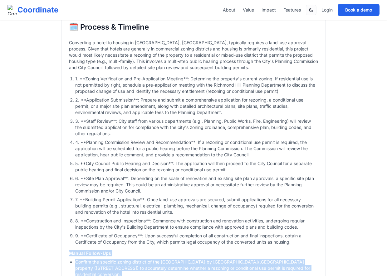
scroll to position [1295, 0]
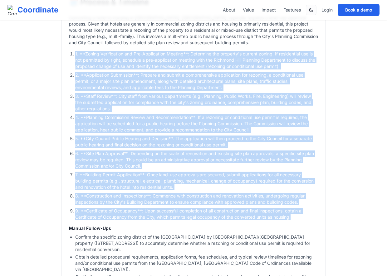
drag, startPoint x: 67, startPoint y: 67, endPoint x: 295, endPoint y: 234, distance: 282.5
click at [295, 234] on div "🗓️ Process & Timeline Converting a hotel to housing in Richmond Hill, GA, typic…" at bounding box center [193, 148] width 265 height 319
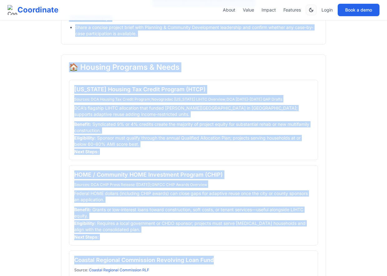
scroll to position [1622, 0]
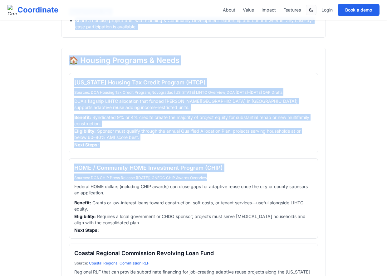
drag, startPoint x: 64, startPoint y: 32, endPoint x: 233, endPoint y: 195, distance: 234.7
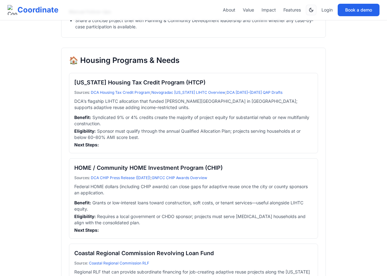
click at [232, 181] on div "Sources : DCA CHIP Press Release (July 2025) ; GNFCC CHIP Awards Overview" at bounding box center [193, 177] width 238 height 7
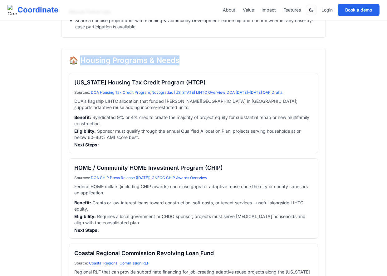
drag, startPoint x: 180, startPoint y: 77, endPoint x: 80, endPoint y: 77, distance: 100.4
click at [80, 66] on h2 "🏠 Housing Programs & Needs" at bounding box center [193, 61] width 249 height 10
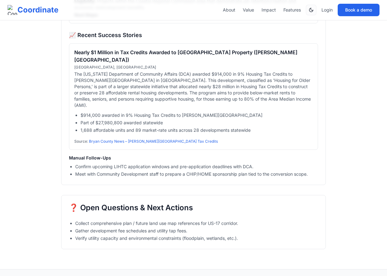
scroll to position [1849, 0]
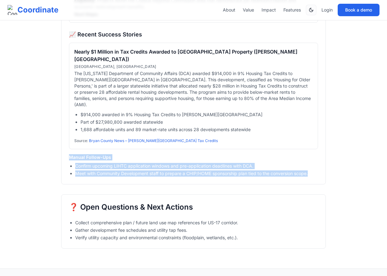
drag, startPoint x: 312, startPoint y: 173, endPoint x: 51, endPoint y: 159, distance: 261.5
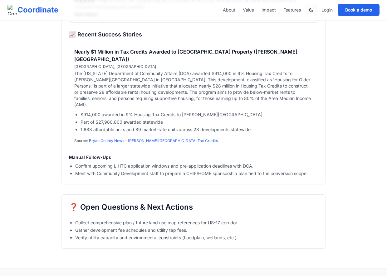
click at [99, 202] on h2 "❓ Open Questions & Next Actions" at bounding box center [193, 207] width 249 height 10
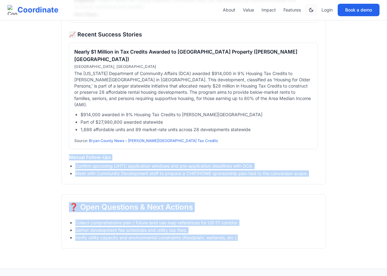
drag, startPoint x: 244, startPoint y: 239, endPoint x: 66, endPoint y: 156, distance: 196.2
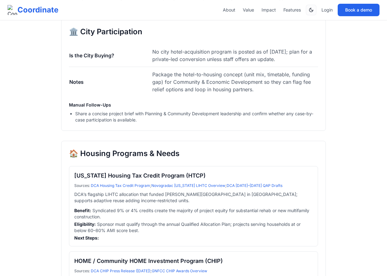
scroll to position [1440, 0]
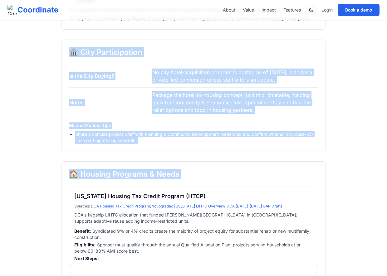
drag, startPoint x: 70, startPoint y: 66, endPoint x: 251, endPoint y: 195, distance: 222.7
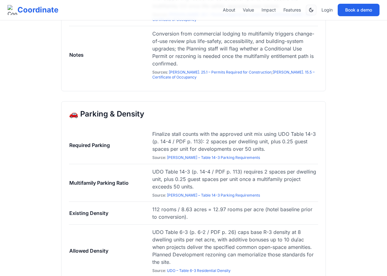
scroll to position [707, 0]
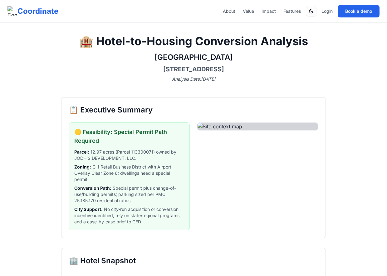
click at [132, 113] on h2 "📋 Executive Summary" at bounding box center [193, 110] width 249 height 10
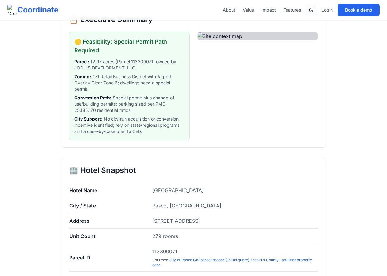
scroll to position [84, 0]
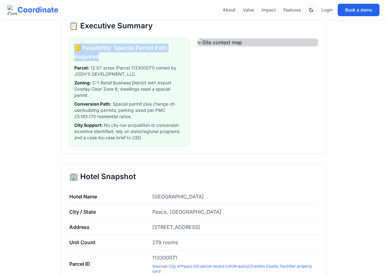
copy h3 "🟡 Feasibility: Special Permit Path Required"
drag, startPoint x: 112, startPoint y: 56, endPoint x: 70, endPoint y: 49, distance: 41.9
click at [70, 49] on div "🟡 Feasibility: Special Permit Path Required Parcel : 12.97 acres (Parcel 113300…" at bounding box center [129, 92] width 121 height 108
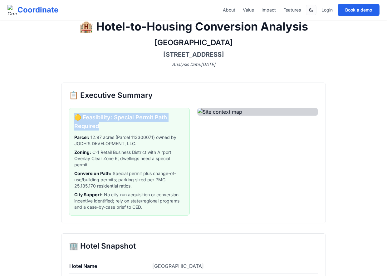
scroll to position [0, 0]
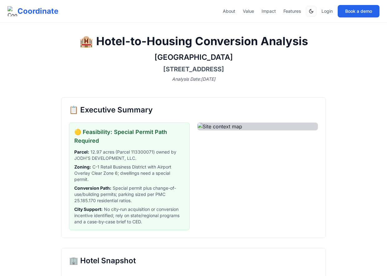
click at [116, 144] on h3 "🟡 Feasibility: Special Permit Path Required" at bounding box center [129, 136] width 110 height 17
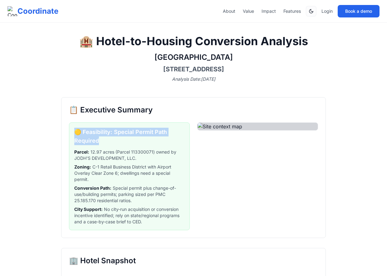
copy h3 "🟡 Feasibility: Special Permit Path Required"
drag, startPoint x: 116, startPoint y: 142, endPoint x: 74, endPoint y: 134, distance: 42.9
click at [74, 134] on div "🟡 Feasibility: Special Permit Path Required Parcel : 12.97 acres (Parcel 113300…" at bounding box center [129, 177] width 121 height 108
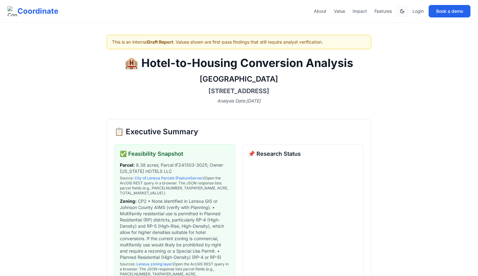
scroll to position [97, 0]
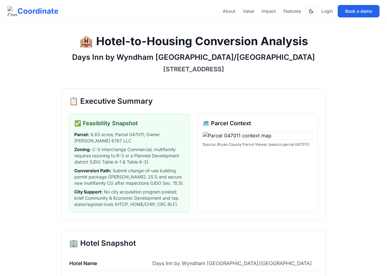
click at [164, 100] on h2 "📋 Executive Summary" at bounding box center [193, 101] width 249 height 10
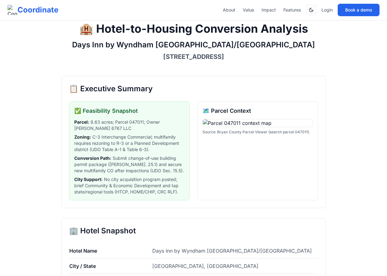
scroll to position [12, 0]
